Goal: Task Accomplishment & Management: Use online tool/utility

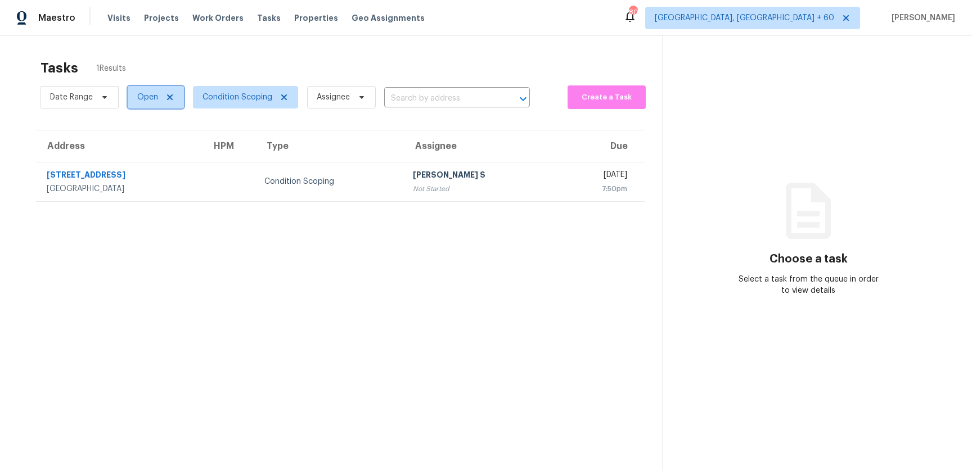
click at [166, 96] on icon at bounding box center [169, 97] width 9 height 9
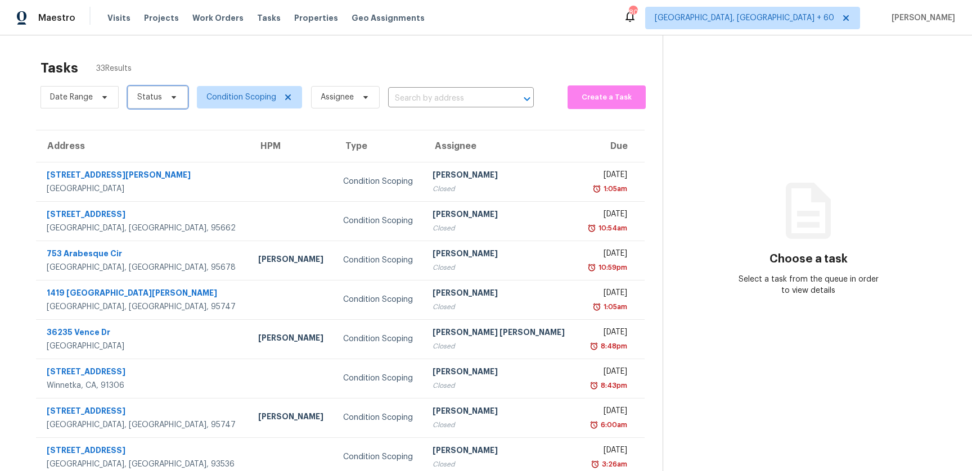
click at [162, 102] on span "Status" at bounding box center [158, 97] width 60 height 22
click at [161, 139] on label "Open" at bounding box center [151, 144] width 35 height 11
click at [141, 139] on input "Open" at bounding box center [137, 142] width 7 height 7
checkbox input "true"
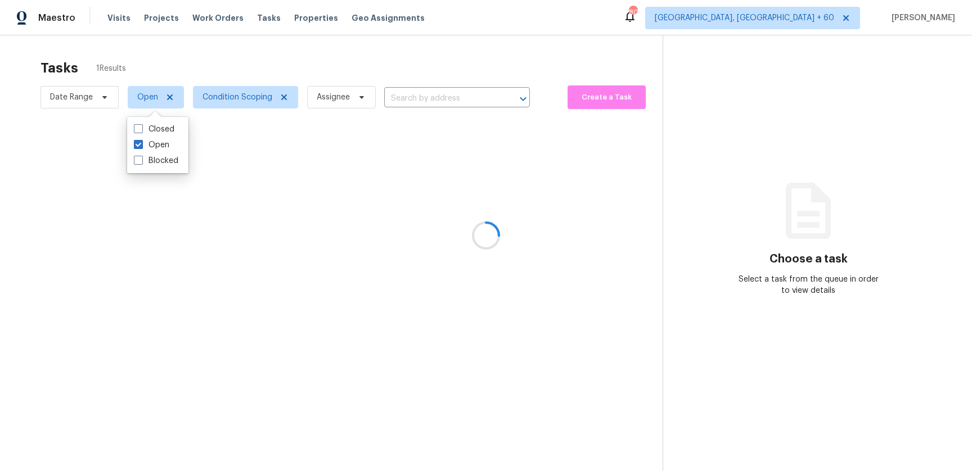
click at [31, 133] on div at bounding box center [486, 235] width 972 height 471
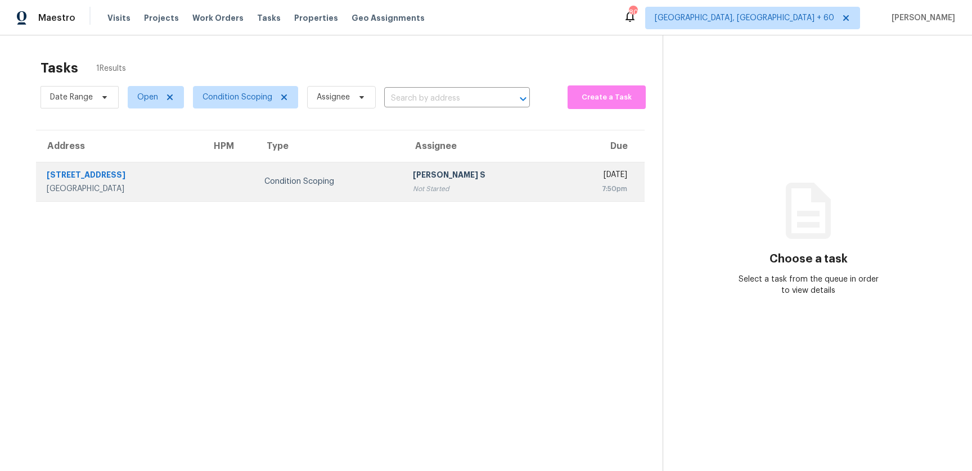
click at [177, 185] on div "Land O Lakes, FL, 34638" at bounding box center [120, 188] width 147 height 11
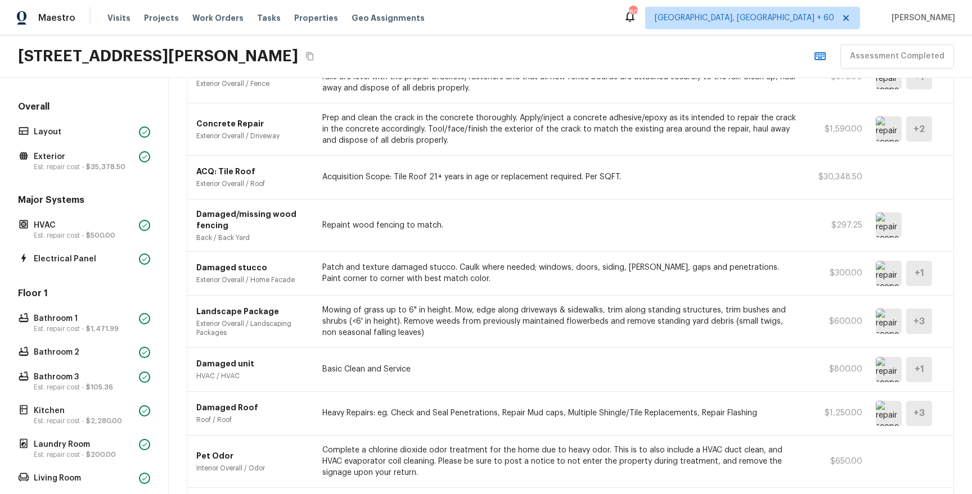
scroll to position [1245, 0]
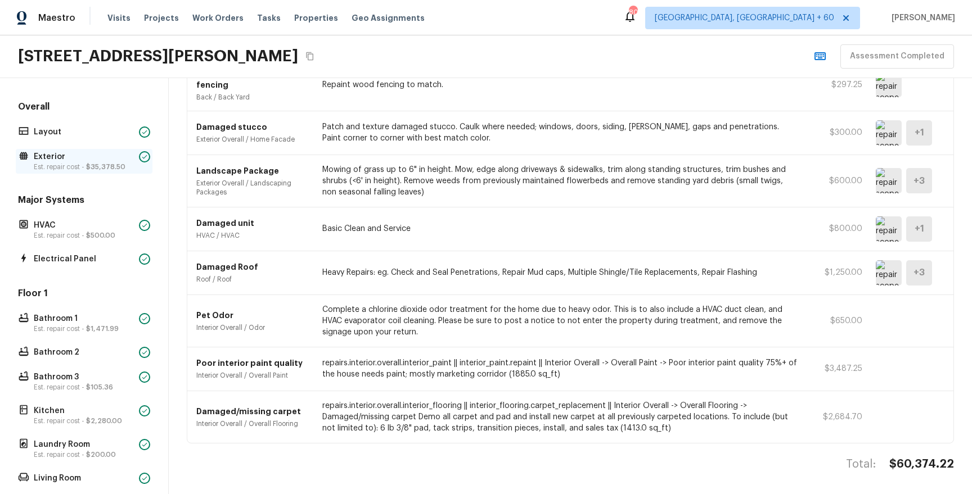
click at [76, 165] on p "Est. repair cost - $35,378.50" at bounding box center [84, 167] width 101 height 9
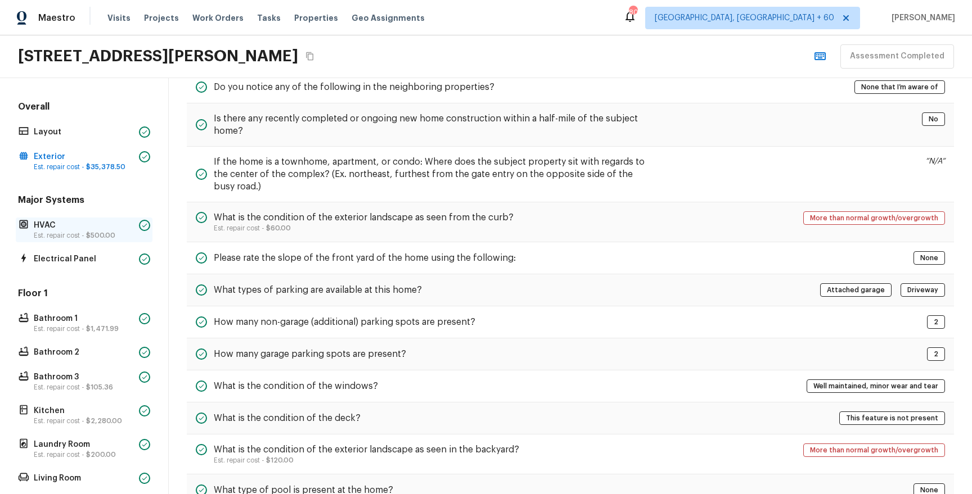
scroll to position [59, 0]
click at [109, 259] on span "$1,471.99" at bounding box center [102, 329] width 33 height 7
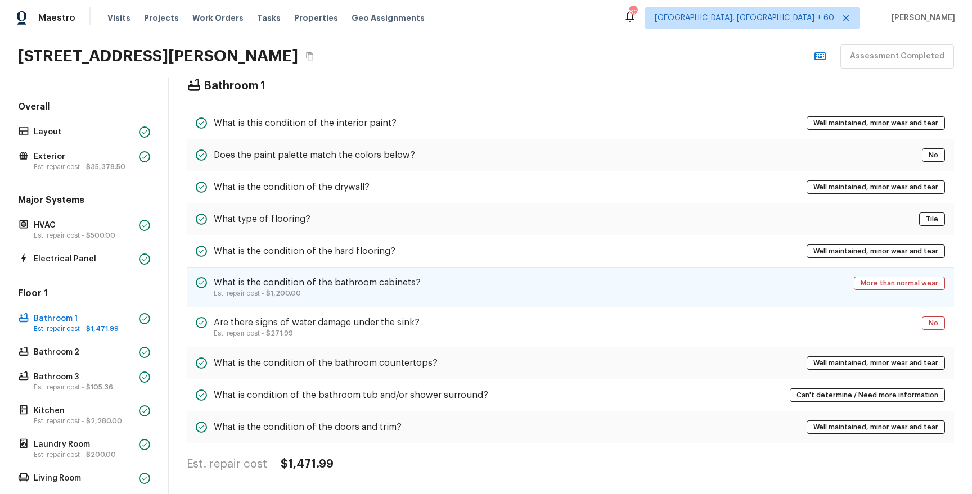
scroll to position [0, 0]
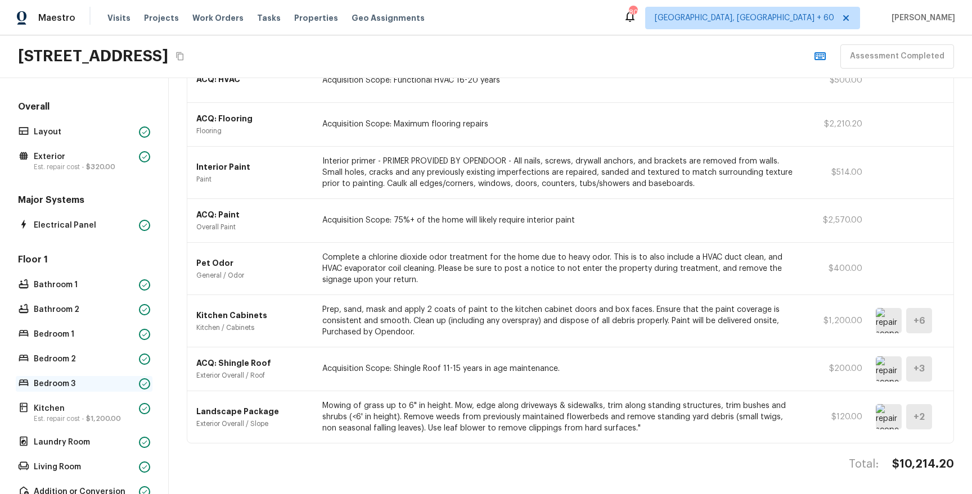
scroll to position [213, 0]
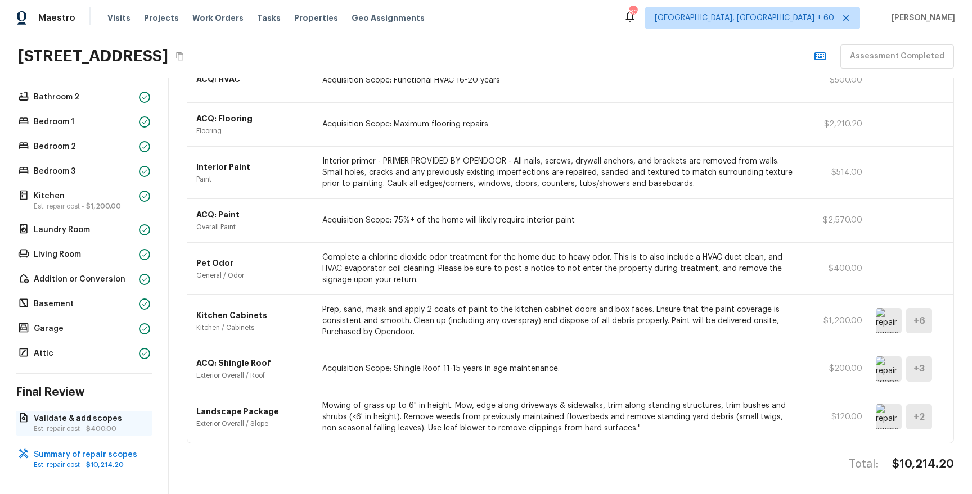
click at [85, 425] on p "Est. repair cost - $400.00" at bounding box center [90, 429] width 112 height 9
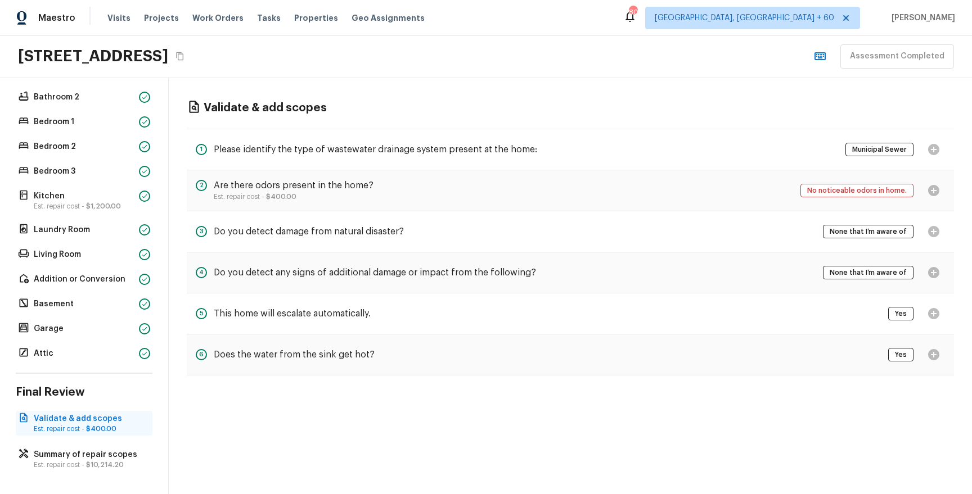
scroll to position [0, 0]
click at [75, 204] on p "Est. repair cost - $1,200.00" at bounding box center [84, 206] width 101 height 9
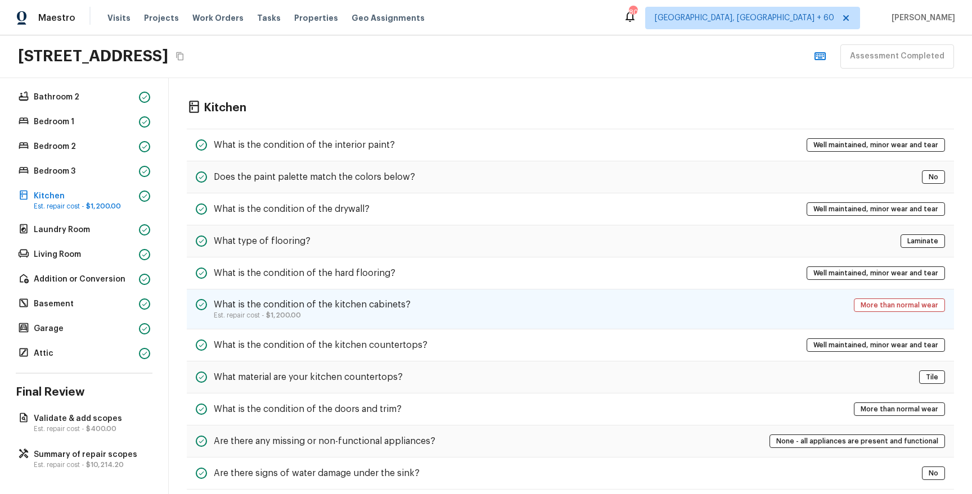
click at [294, 318] on span "$1,200.00" at bounding box center [283, 315] width 35 height 7
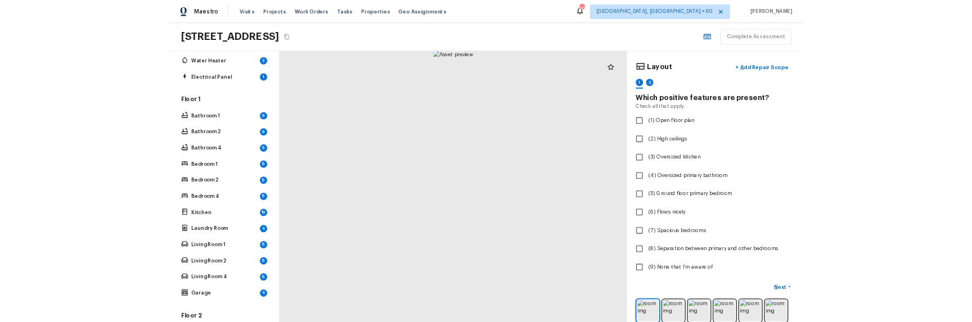
scroll to position [360, 0]
